Goal: Task Accomplishment & Management: Use online tool/utility

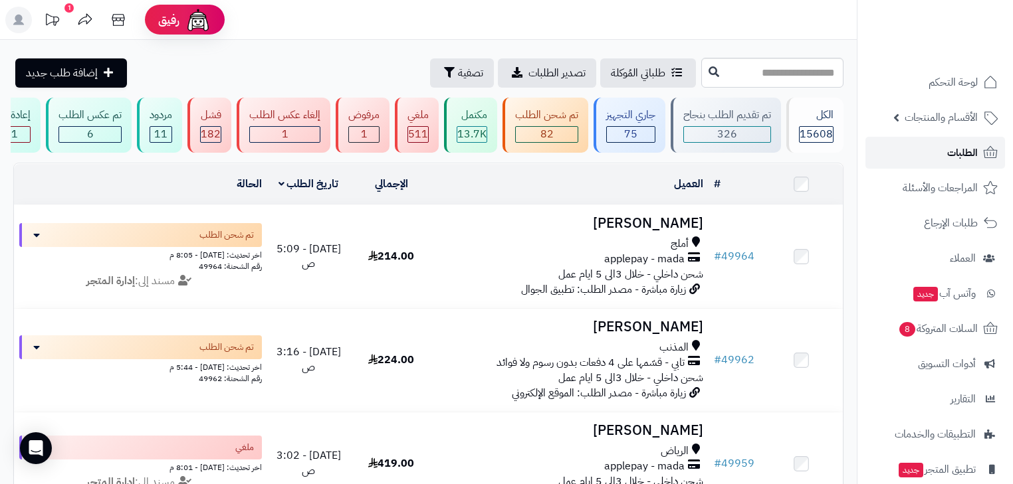
click at [920, 146] on link "الطلبات" at bounding box center [935, 153] width 140 height 32
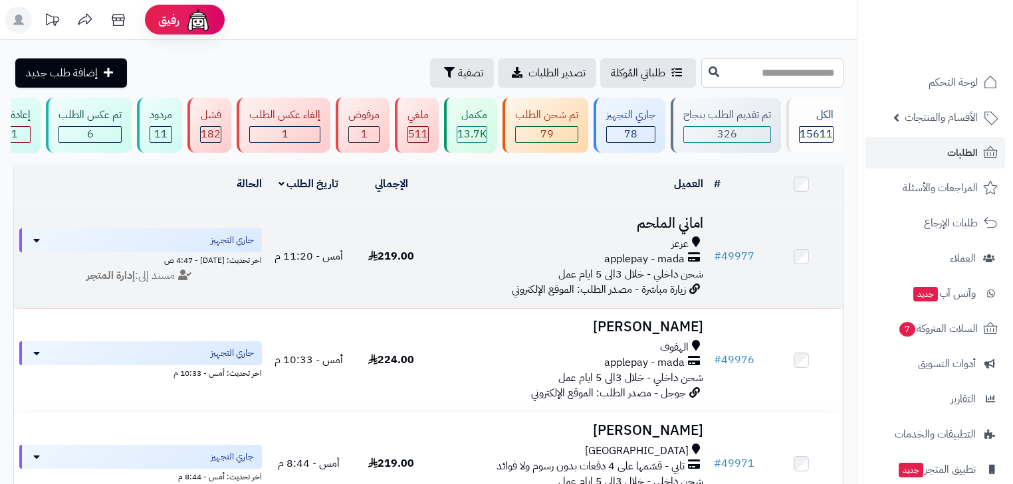
click at [548, 260] on div "applepay - mada" at bounding box center [570, 259] width 265 height 15
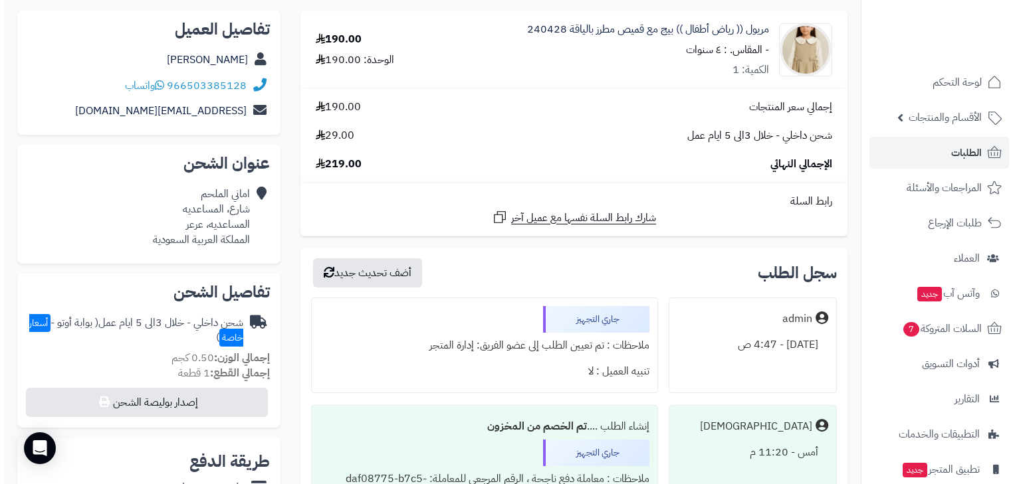
scroll to position [213, 0]
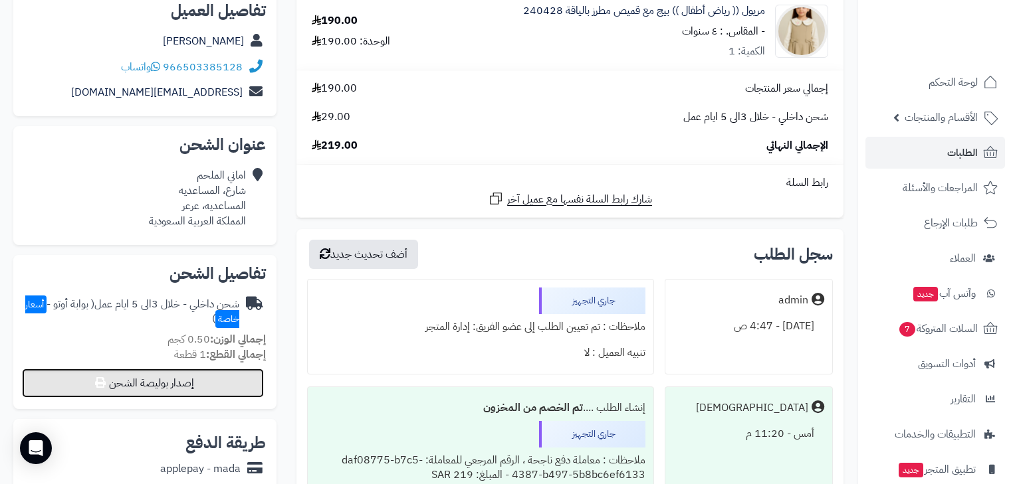
click at [218, 389] on button "إصدار بوليصة الشحن" at bounding box center [143, 383] width 242 height 29
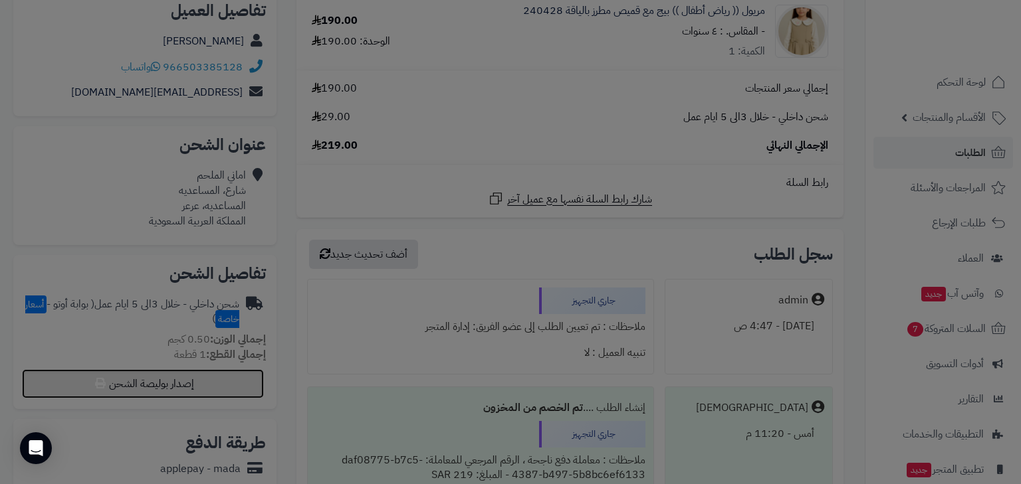
select select "***"
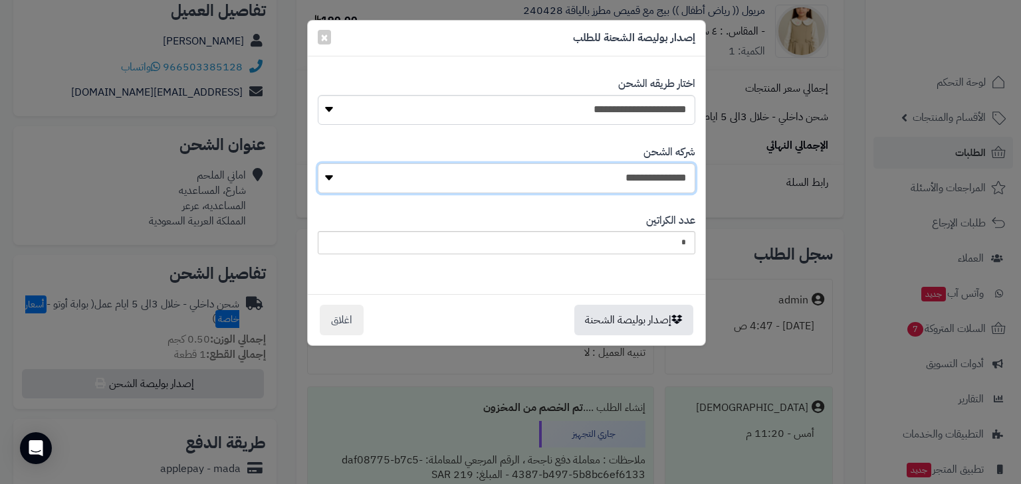
select select "****"
click at [321, 163] on select "**********" at bounding box center [506, 178] width 377 height 30
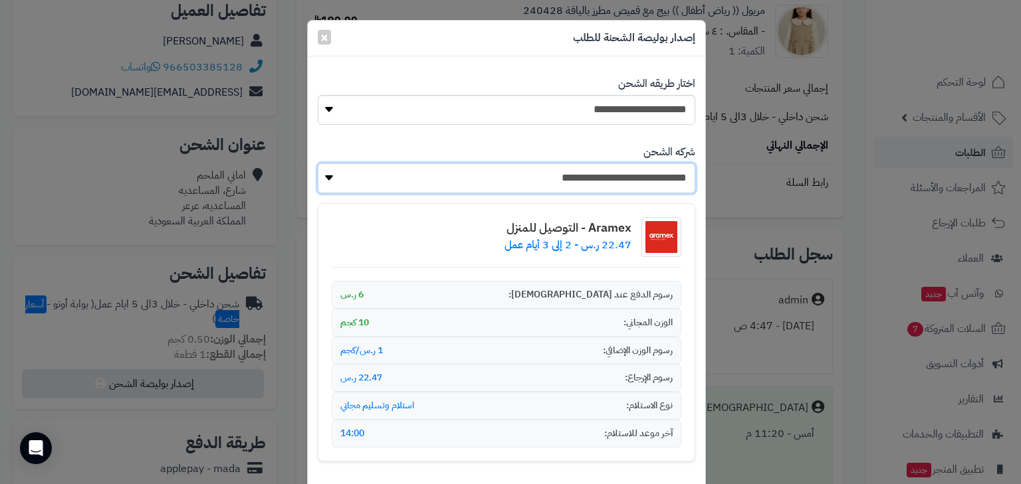
scroll to position [148, 0]
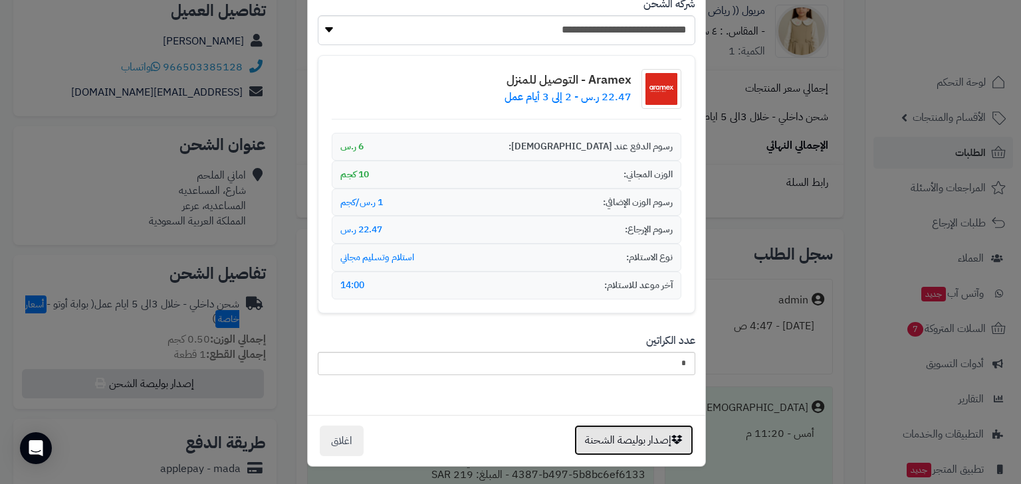
click at [643, 434] on button "إصدار بوليصة الشحنة" at bounding box center [633, 440] width 119 height 31
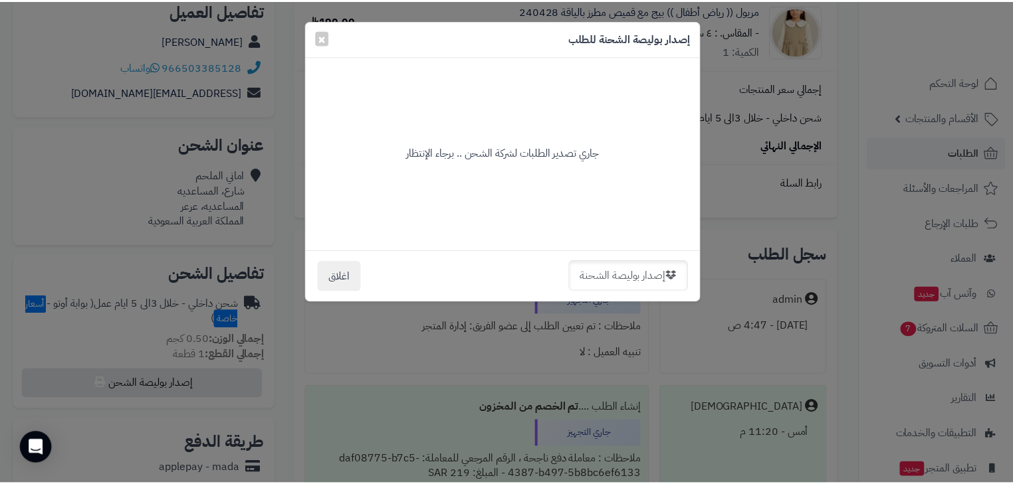
scroll to position [0, 0]
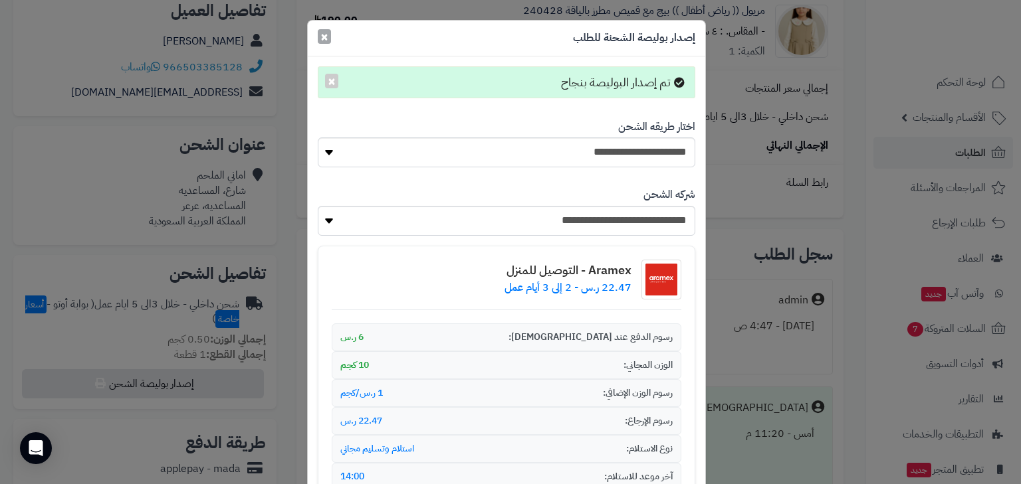
click at [328, 37] on span "×" at bounding box center [324, 37] width 8 height 20
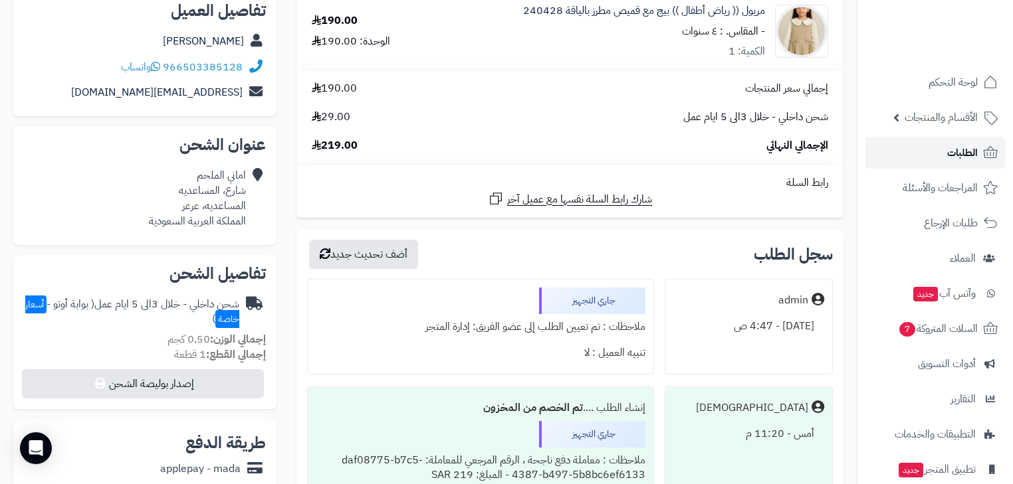
click at [967, 152] on span "الطلبات" at bounding box center [962, 153] width 31 height 19
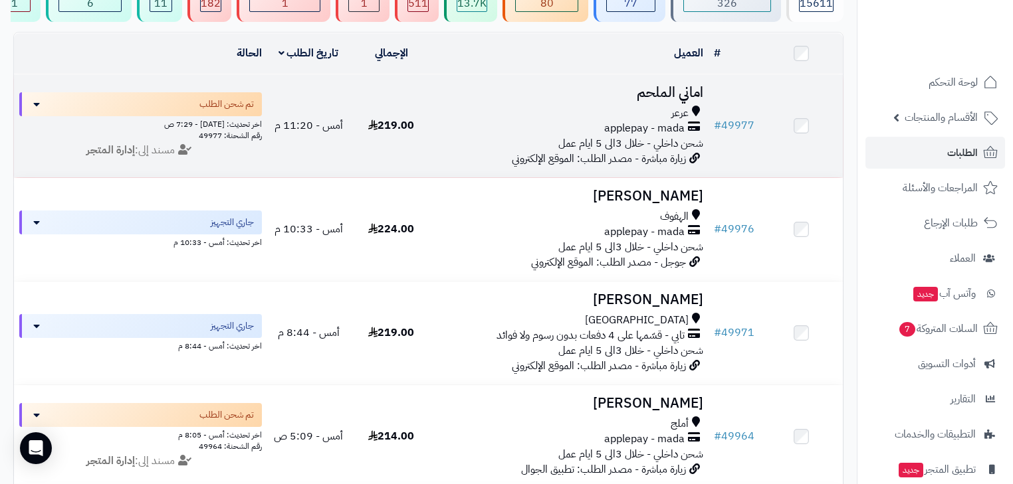
scroll to position [159, 0]
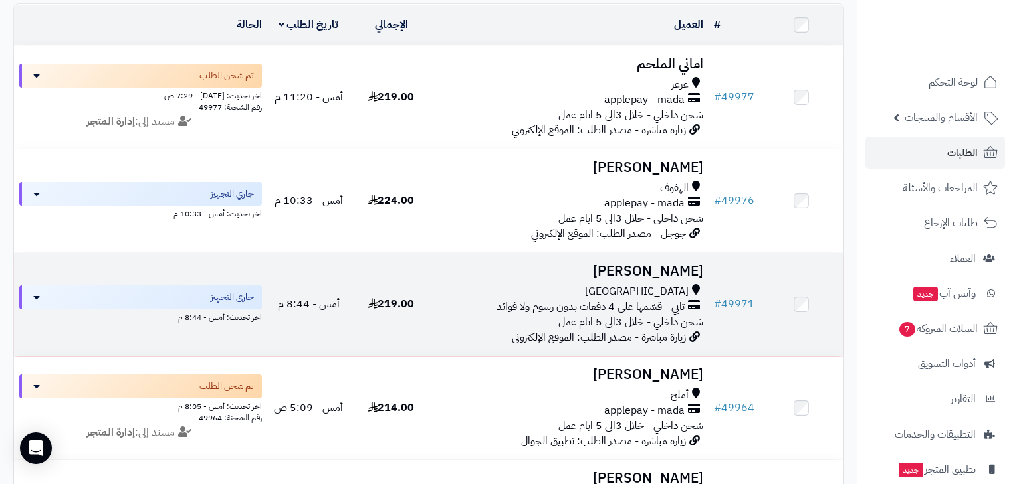
click at [651, 300] on div "جدة" at bounding box center [570, 291] width 265 height 15
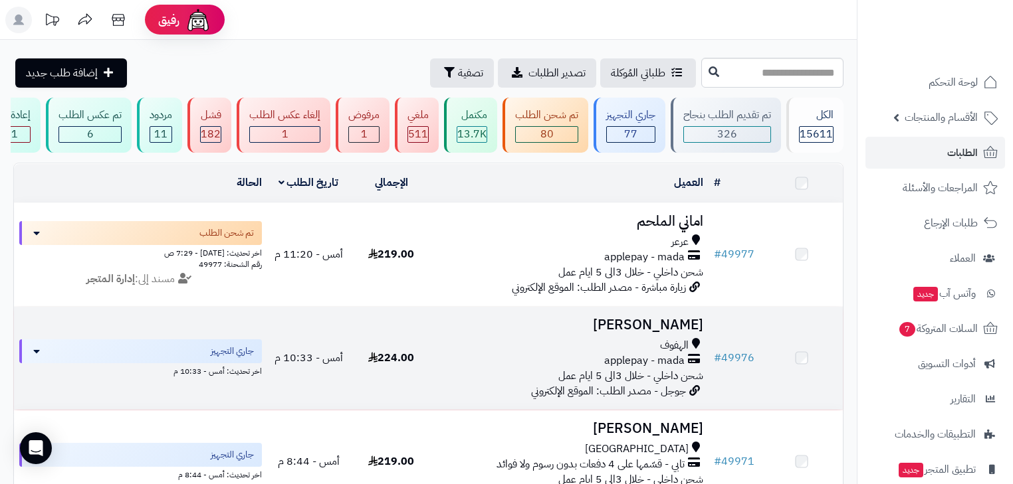
scroll to position [159, 0]
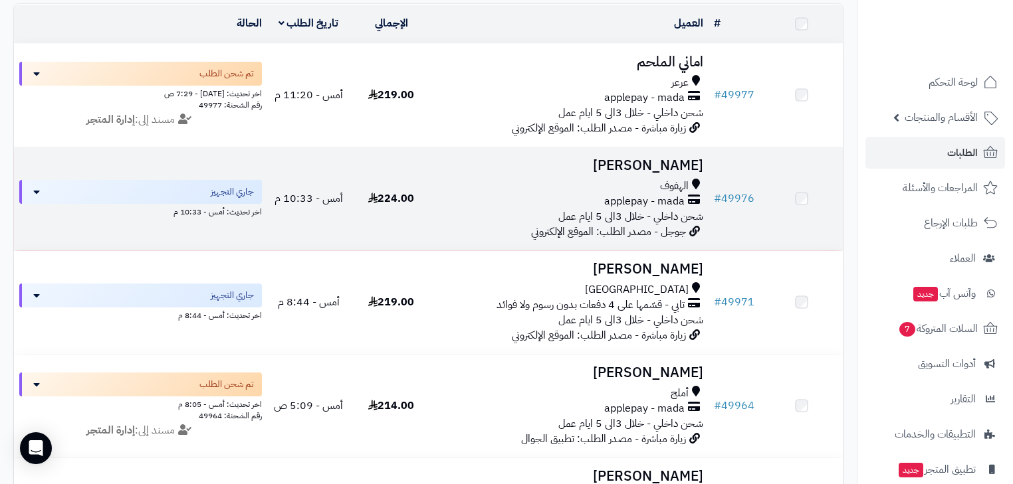
click at [593, 225] on span "شحن داخلي - خلال 3الى 5 ايام عمل" at bounding box center [630, 217] width 145 height 16
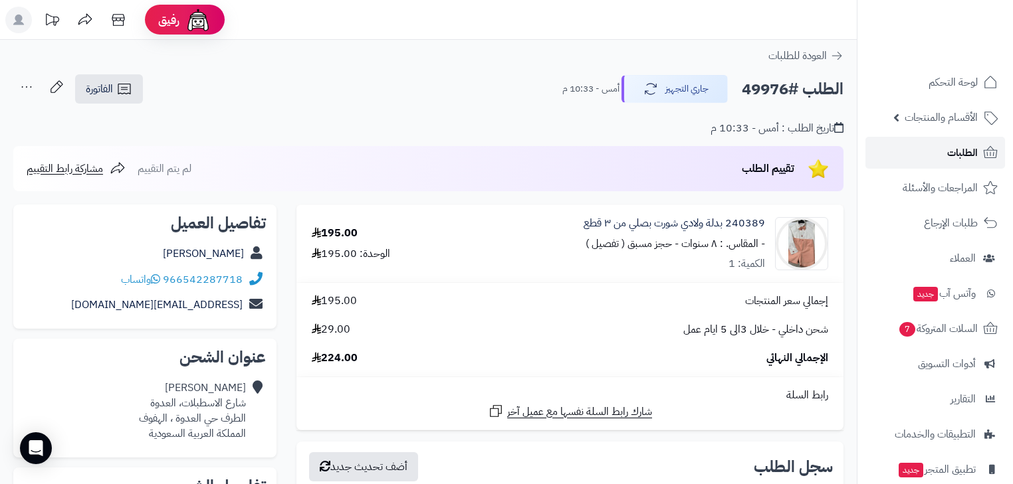
click at [979, 154] on link "الطلبات" at bounding box center [935, 153] width 140 height 32
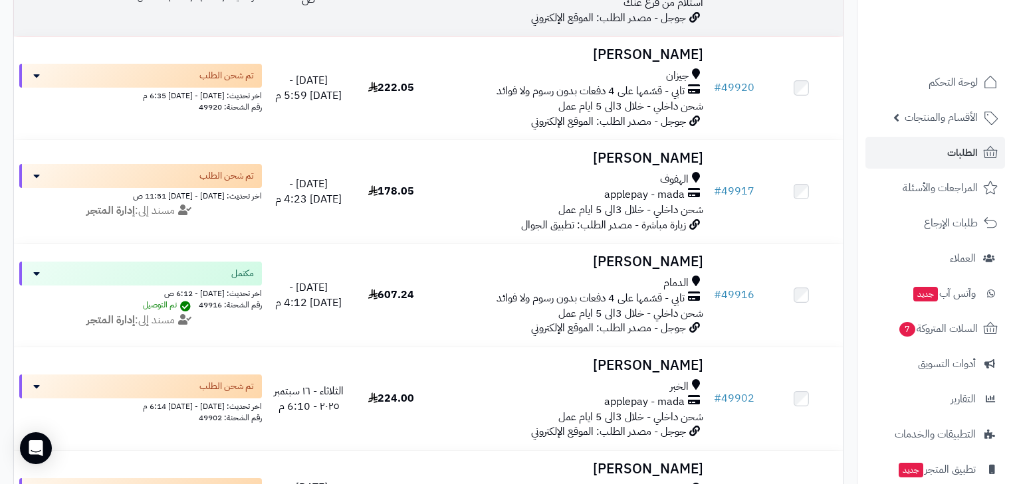
scroll to position [1641, 0]
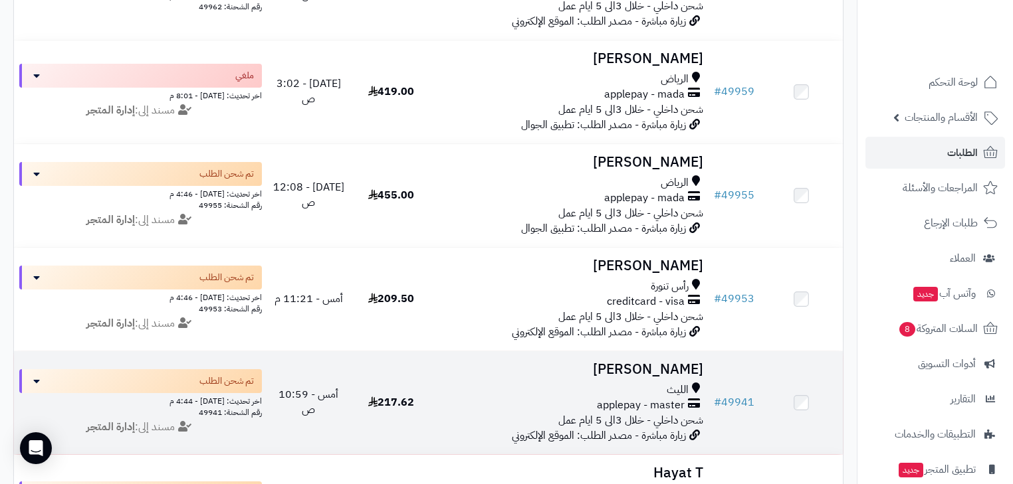
scroll to position [53, 0]
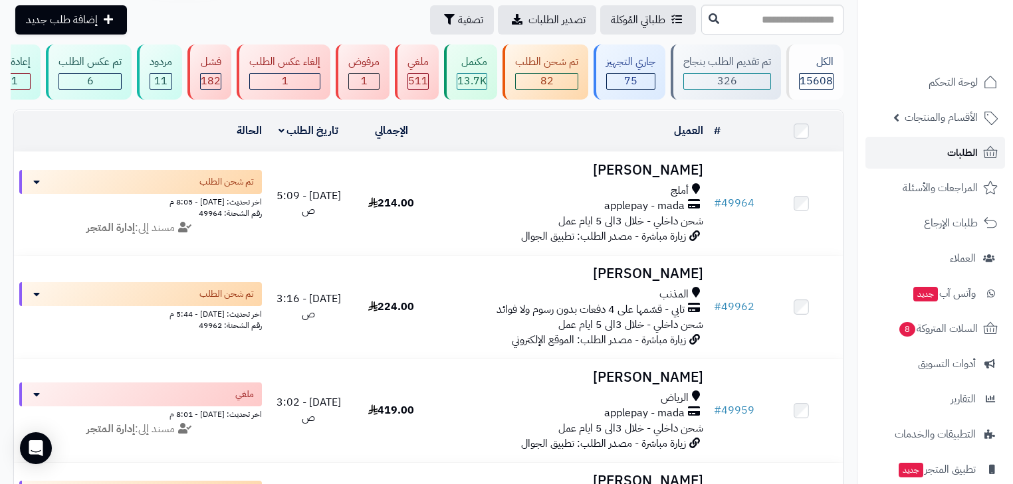
click at [962, 144] on span "الطلبات" at bounding box center [962, 153] width 31 height 19
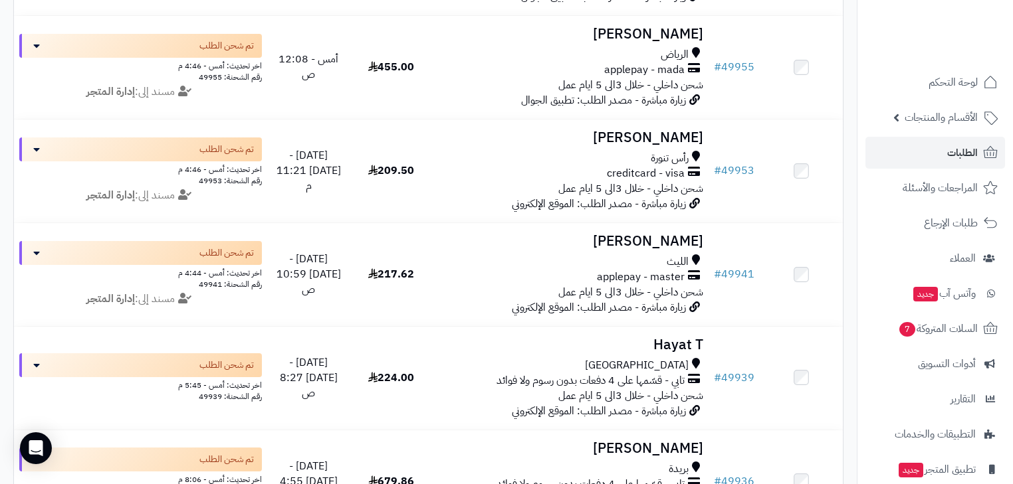
scroll to position [1010, 0]
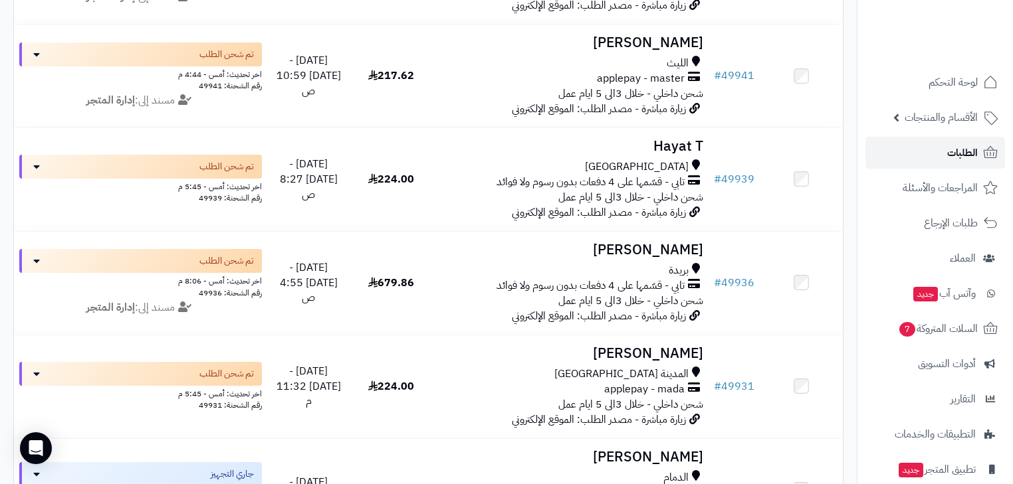
click at [946, 153] on link "الطلبات" at bounding box center [935, 153] width 140 height 32
